Goal: Task Accomplishment & Management: Manage account settings

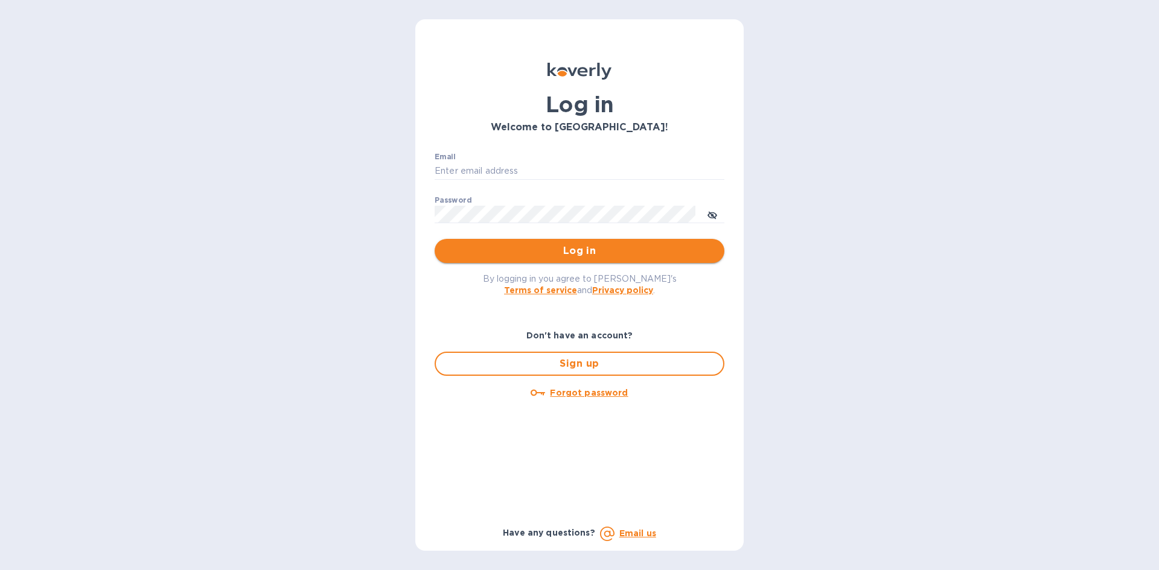
type input "shia@styleedit.com"
click at [558, 254] on span "Log in" at bounding box center [579, 251] width 270 height 14
